Goal: Task Accomplishment & Management: Manage account settings

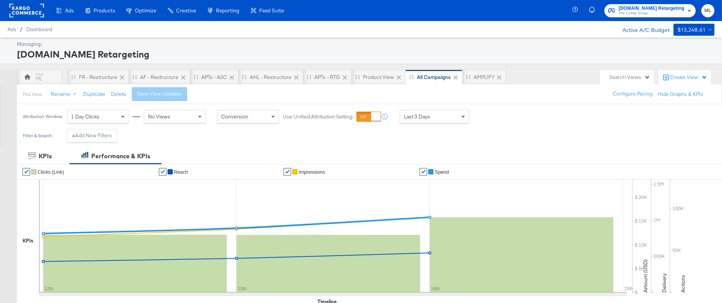
click at [429, 118] on span "Last 3 Days" at bounding box center [417, 116] width 26 height 7
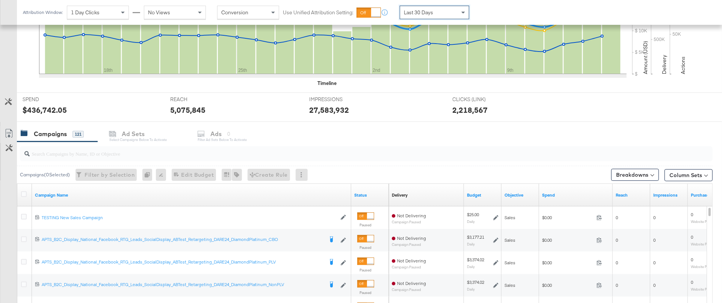
scroll to position [220, 0]
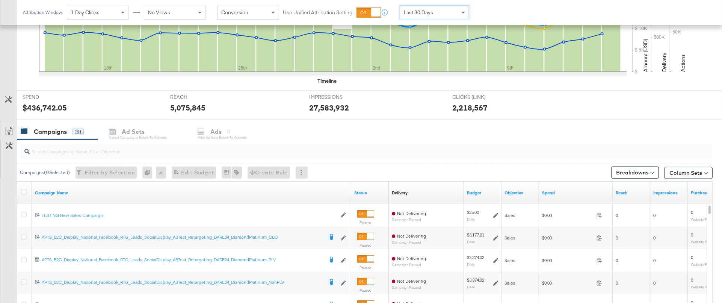
click at [97, 149] on input "search" at bounding box center [339, 148] width 619 height 15
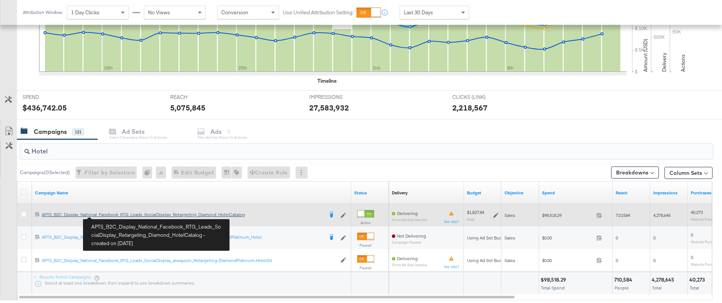
type input "Hotel"
click at [111, 215] on div "APTS_B2C_Display_National_Facebook_RTG_Leads_SocialDisplay_Retargeting_Diamond_…" at bounding box center [183, 214] width 282 height 6
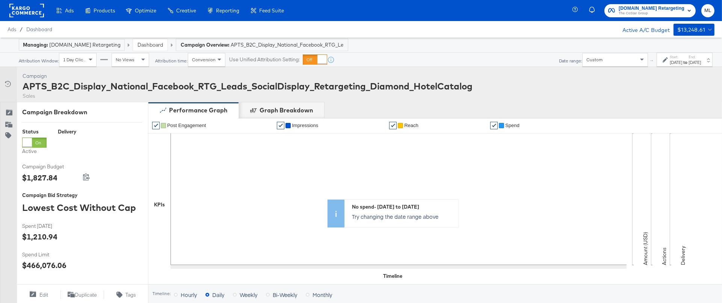
click at [669, 60] on div "[DATE]" at bounding box center [675, 62] width 12 height 6
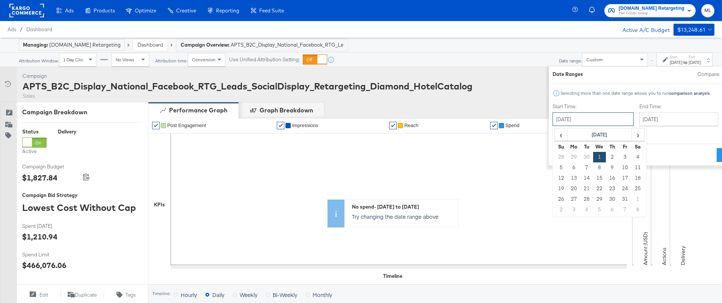
click at [552, 121] on input "[DATE]" at bounding box center [592, 119] width 81 height 14
click at [555, 131] on span "‹" at bounding box center [561, 134] width 12 height 11
click at [632, 134] on span "›" at bounding box center [638, 134] width 12 height 11
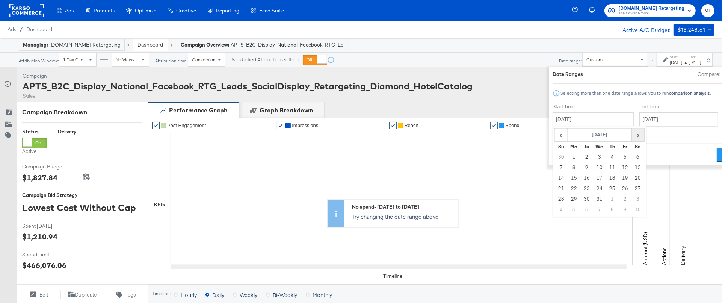
click at [632, 134] on span "›" at bounding box center [638, 134] width 12 height 11
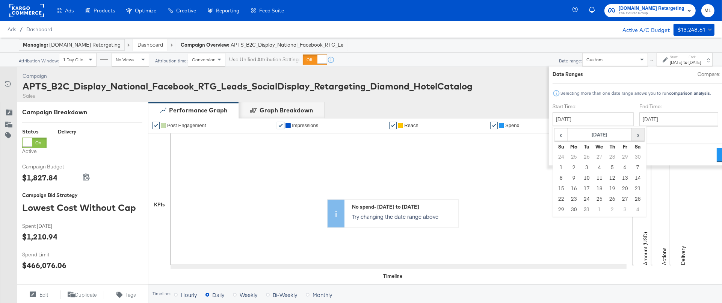
click at [632, 134] on span "›" at bounding box center [638, 134] width 12 height 11
click at [591, 62] on div "Custom" at bounding box center [614, 59] width 65 height 13
click at [544, 46] on div "Managing: [DOMAIN_NAME] Retargeting Dashboard Campaign Overview: APTS_B2C_Displ…" at bounding box center [361, 45] width 722 height 15
click at [602, 58] on div "Custom" at bounding box center [614, 59] width 65 height 13
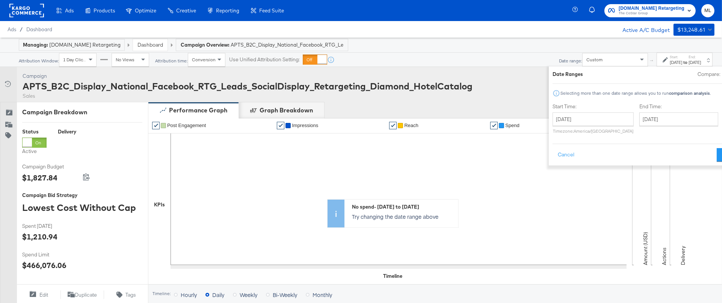
drag, startPoint x: 602, startPoint y: 42, endPoint x: 637, endPoint y: 47, distance: 35.2
click at [602, 42] on div "Managing: [DOMAIN_NAME] Retargeting Dashboard Campaign Overview: APTS_B2C_Displ…" at bounding box center [361, 45] width 722 height 15
drag, startPoint x: 660, startPoint y: 60, endPoint x: 655, endPoint y: 59, distance: 4.5
click at [669, 60] on div "[DATE]" at bounding box center [675, 62] width 12 height 6
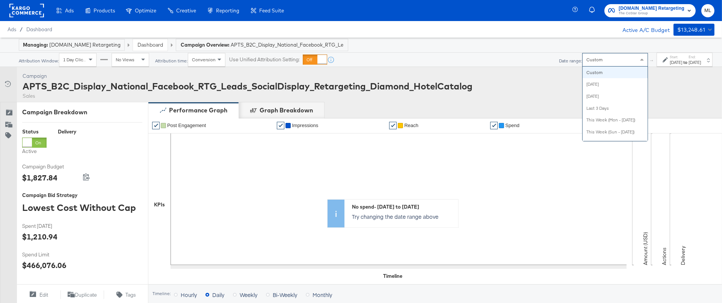
click at [586, 57] on div "Custom" at bounding box center [614, 59] width 65 height 13
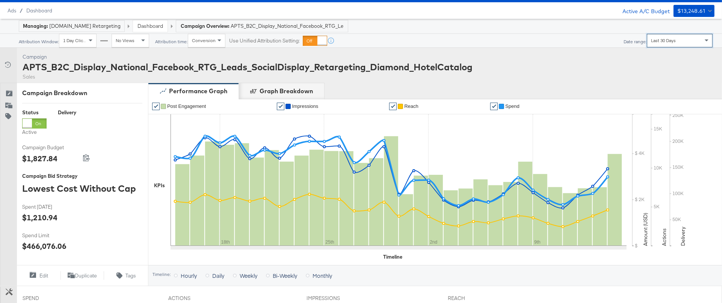
scroll to position [16, 0]
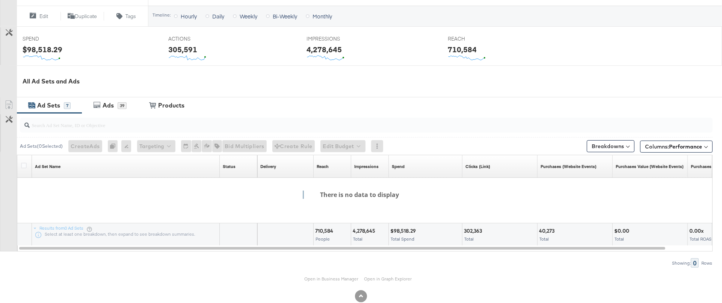
scroll to position [294, 0]
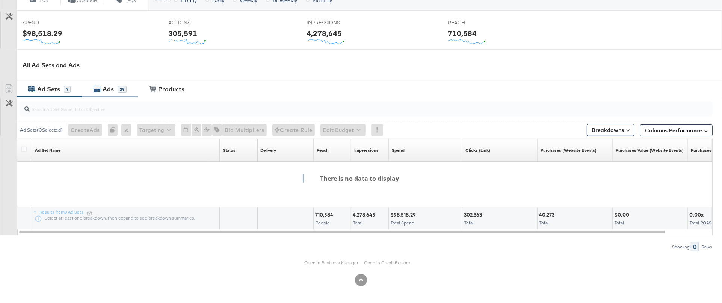
click at [105, 87] on div "Ads" at bounding box center [107, 89] width 11 height 9
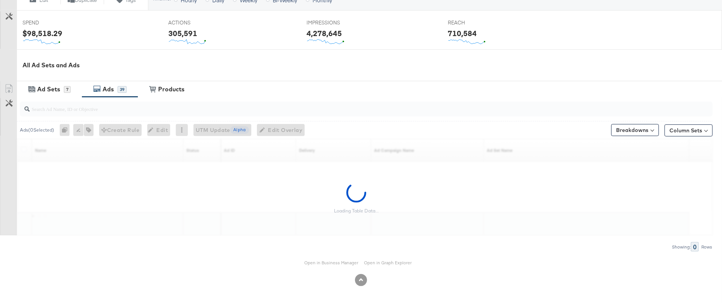
scroll to position [294, 0]
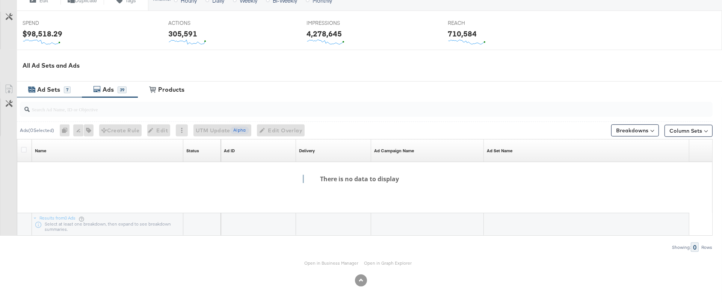
click at [44, 96] on div "Ad Sets 7" at bounding box center [49, 89] width 65 height 16
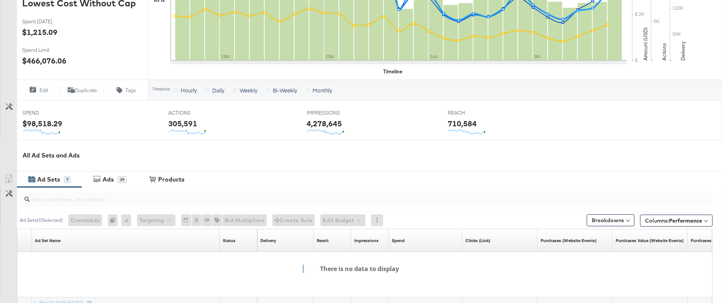
scroll to position [0, 0]
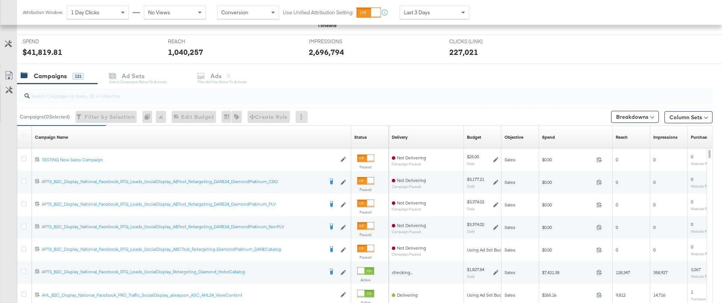
scroll to position [275, 0]
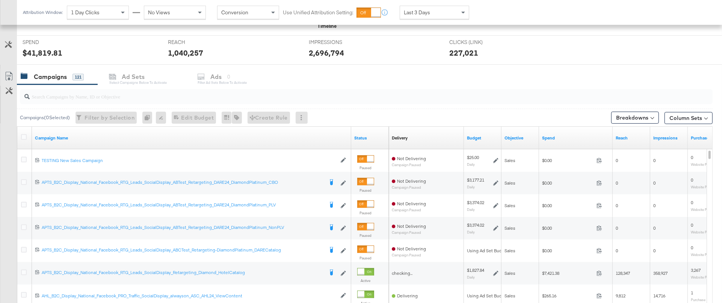
click at [84, 98] on input "search" at bounding box center [339, 93] width 619 height 15
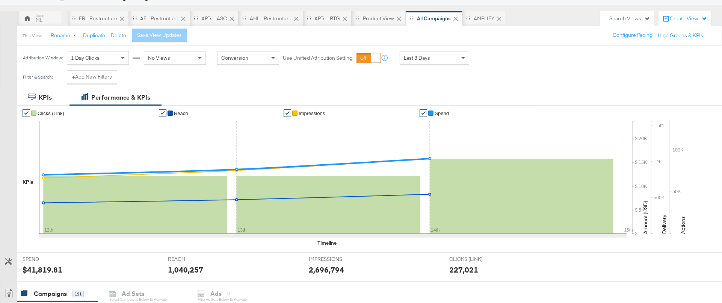
scroll to position [0, 0]
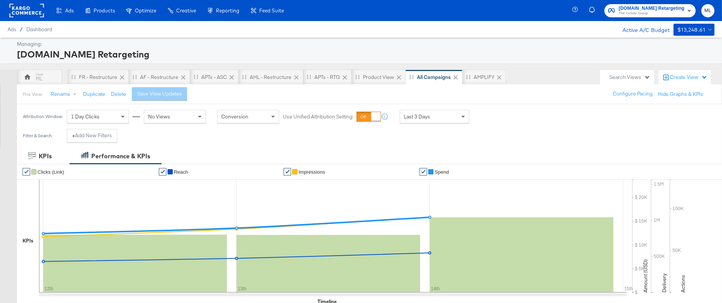
click at [665, 14] on span "The CoStar Group" at bounding box center [651, 14] width 66 height 6
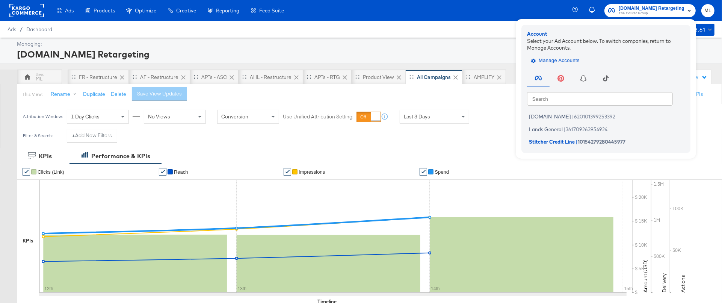
click at [557, 56] on span "Manage Accounts" at bounding box center [555, 60] width 47 height 9
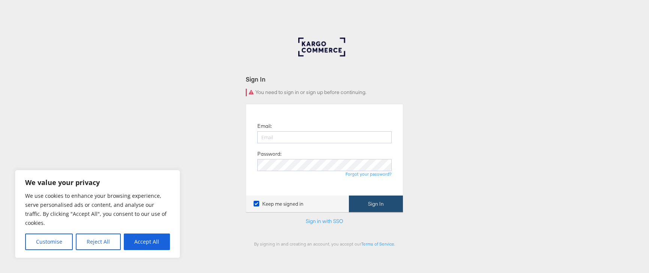
type input "Monica.Love@kargo.com"
click at [377, 208] on button "Sign In" at bounding box center [376, 203] width 54 height 17
